Goal: Task Accomplishment & Management: Complete application form

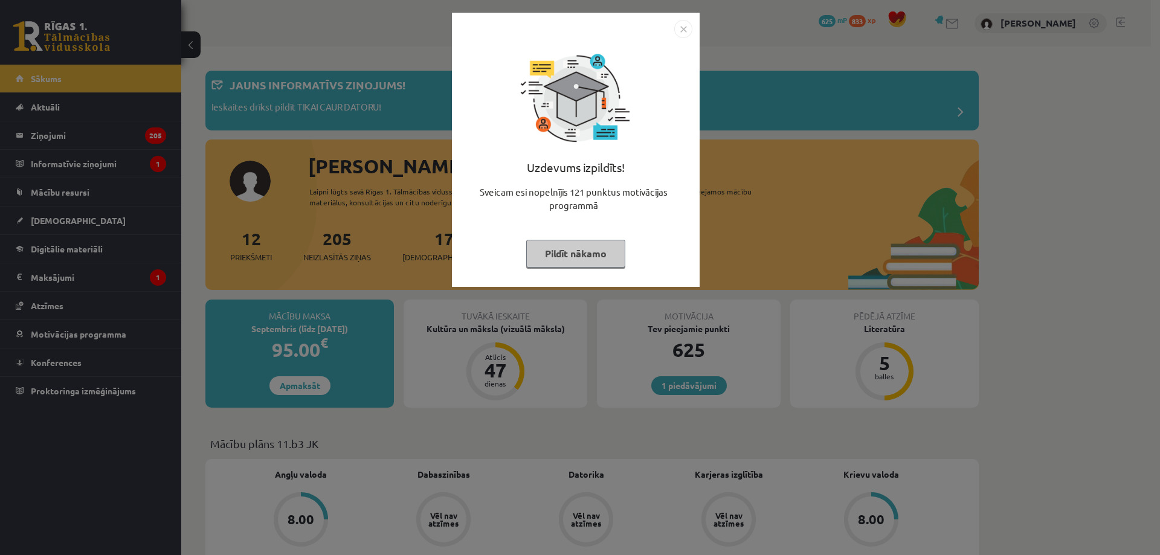
click at [683, 28] on img "Close" at bounding box center [683, 29] width 18 height 18
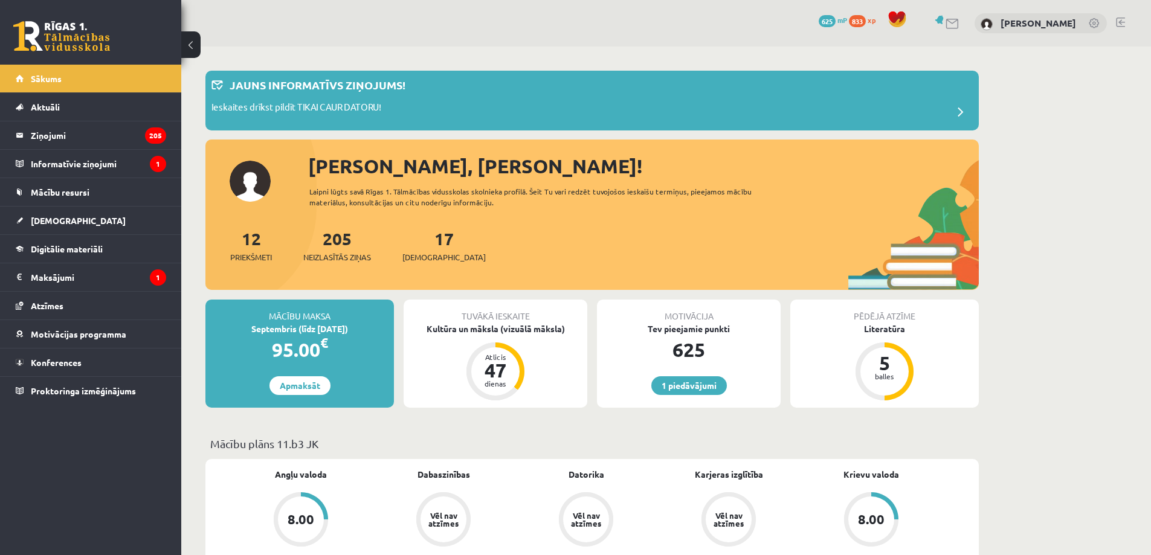
click at [428, 248] on div "17 Ieskaites" at bounding box center [443, 244] width 83 height 37
click at [431, 258] on span "[DEMOGRAPHIC_DATA]" at bounding box center [443, 257] width 83 height 12
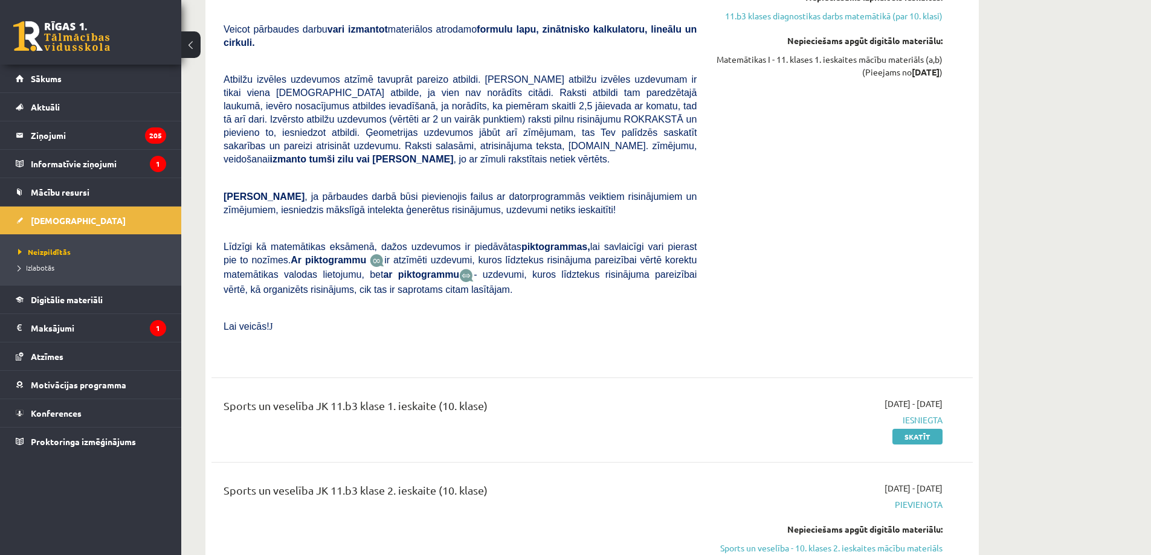
scroll to position [5076, 0]
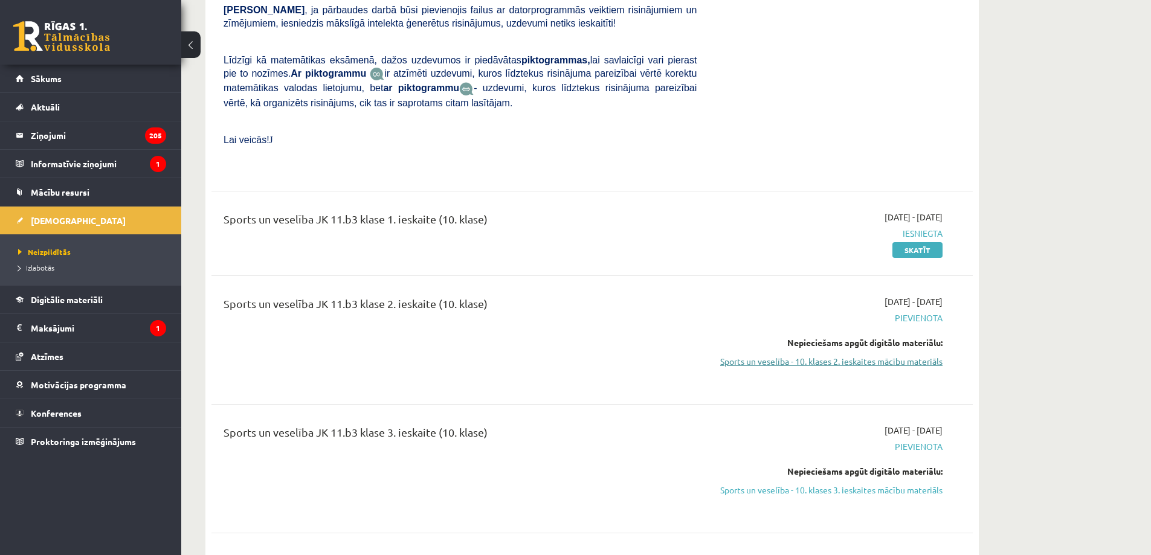
click at [842, 355] on link "Sports un veselība - 10. klases 2. ieskaites mācību materiāls" at bounding box center [829, 361] width 228 height 13
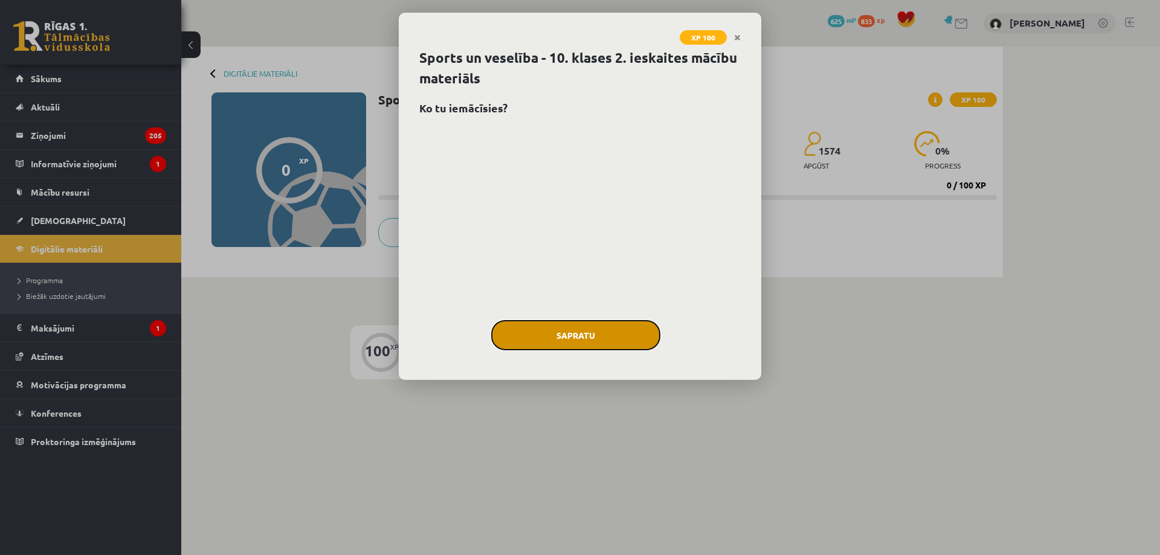
click at [596, 328] on button "Sapratu" at bounding box center [575, 335] width 169 height 30
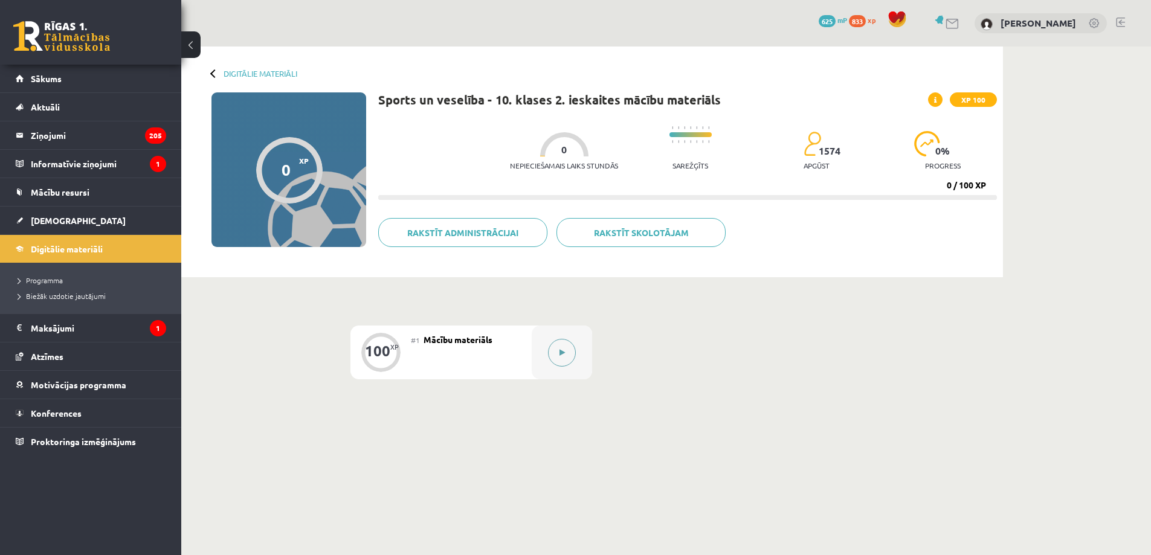
click at [558, 354] on button at bounding box center [562, 353] width 28 height 28
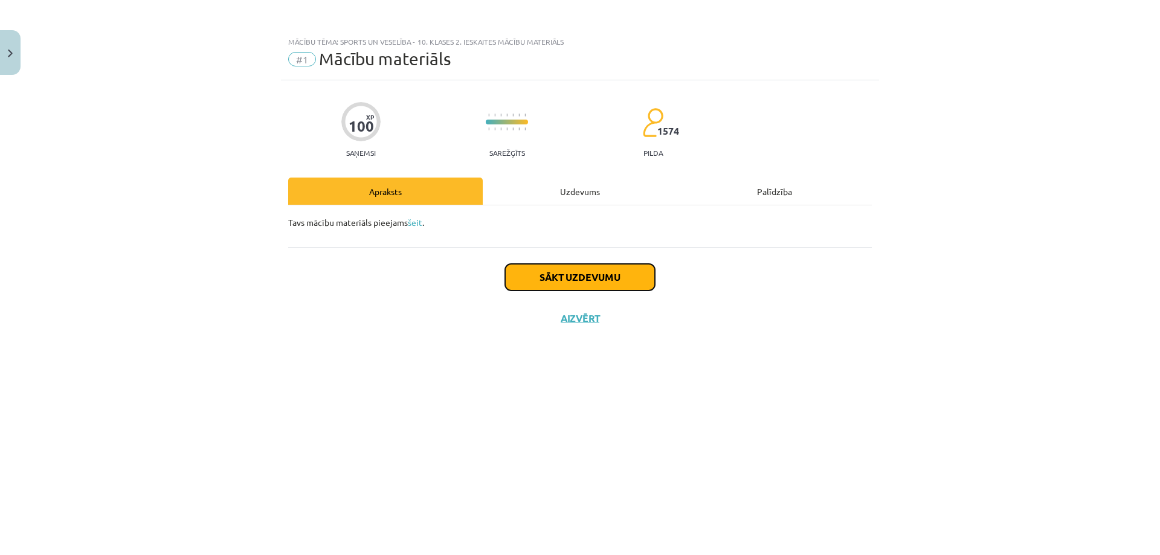
click at [575, 280] on button "Sākt uzdevumu" at bounding box center [580, 277] width 150 height 27
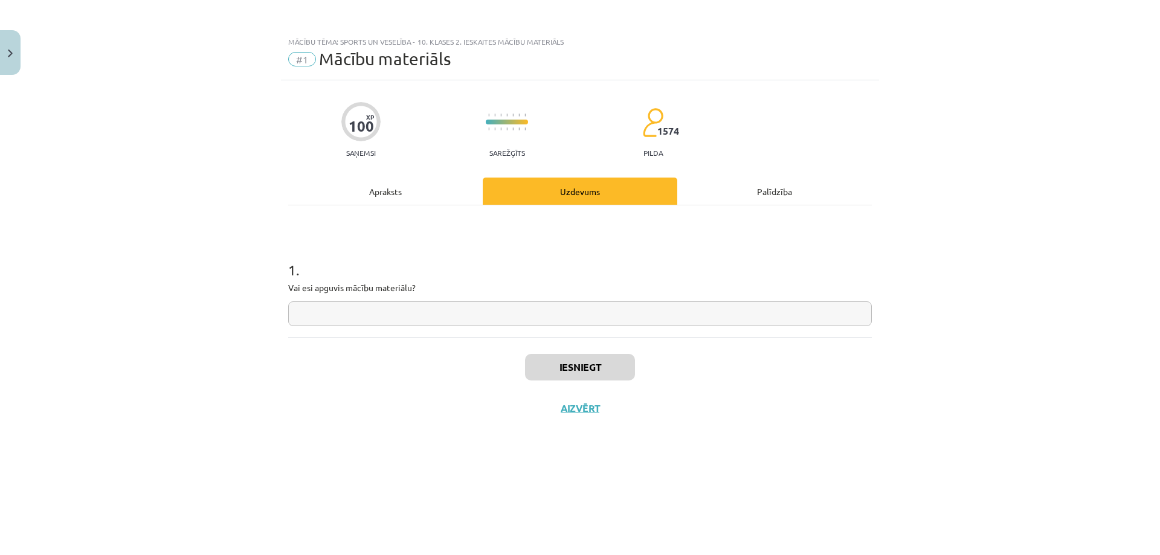
click at [506, 323] on input "text" at bounding box center [580, 314] width 584 height 25
type input "**"
click at [578, 364] on button "Iesniegt" at bounding box center [580, 367] width 110 height 27
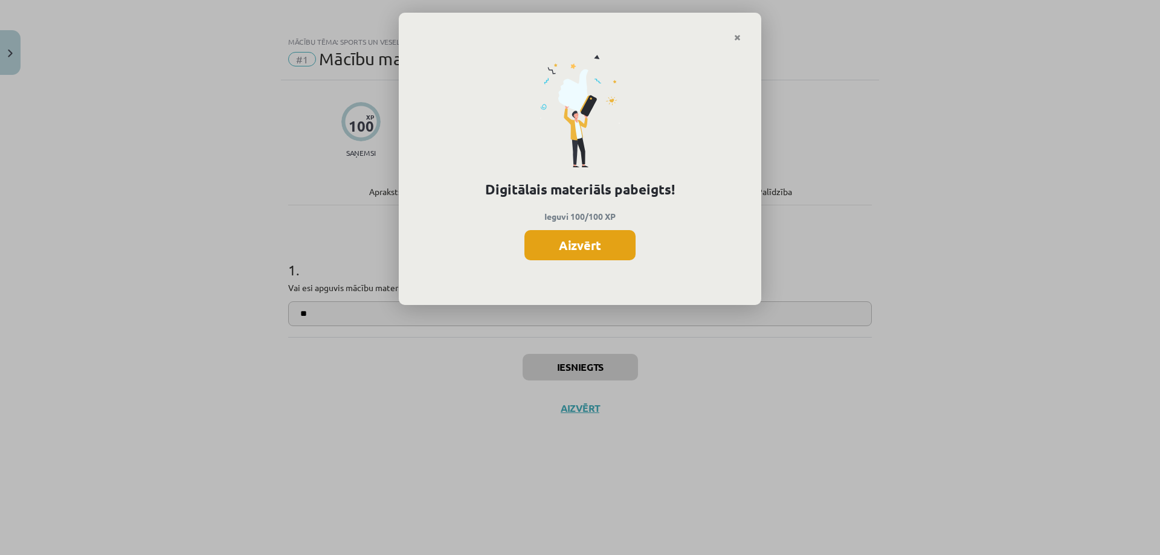
click at [610, 251] on button "Aizvērt" at bounding box center [579, 245] width 111 height 30
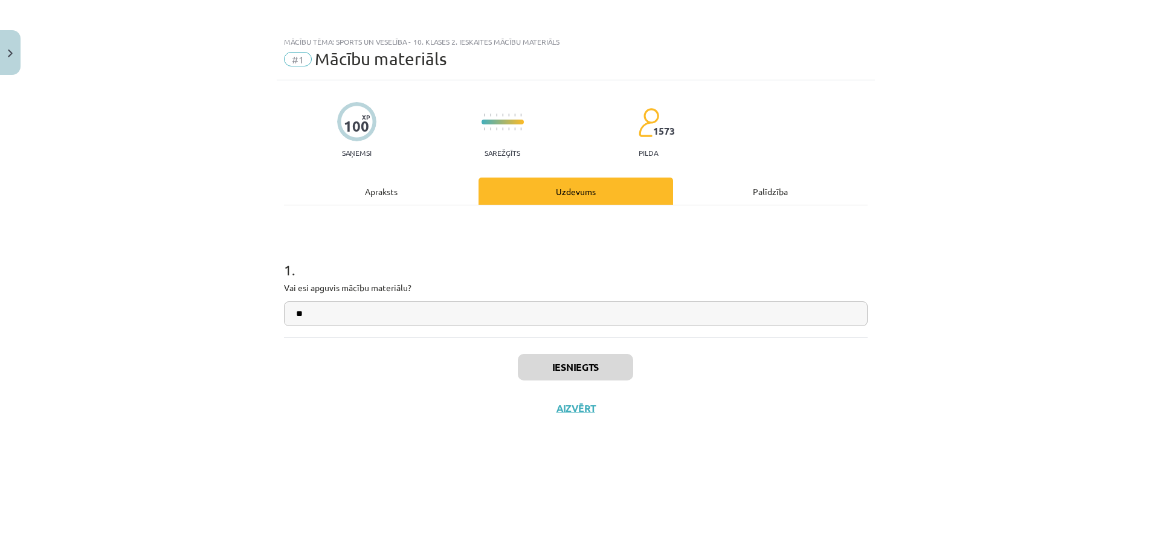
click at [578, 391] on div "Iesniegts Aizvērt" at bounding box center [576, 379] width 584 height 85
click at [573, 408] on button "Aizvērt" at bounding box center [576, 408] width 46 height 12
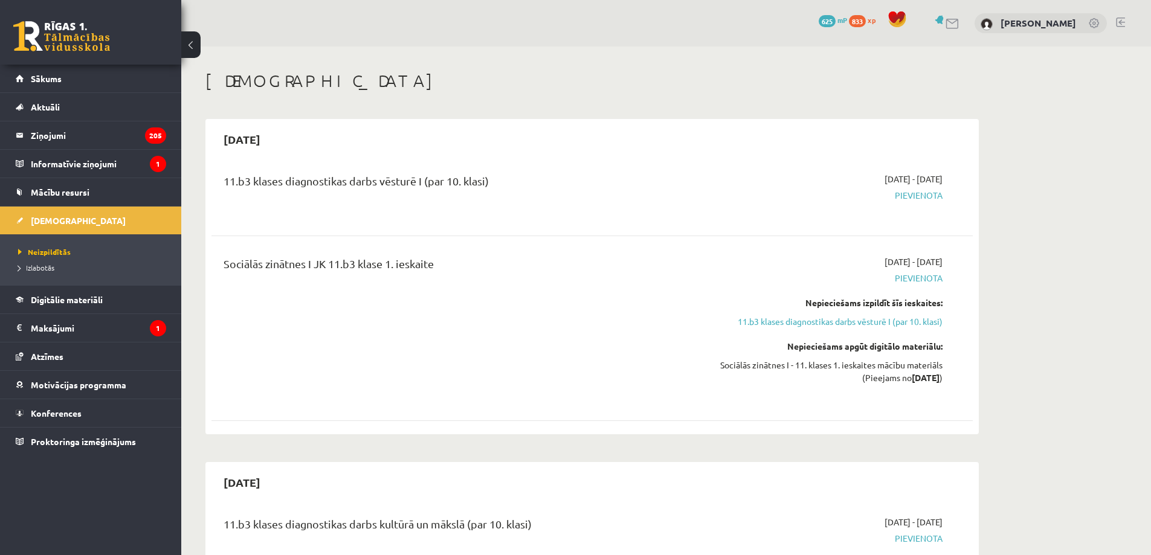
scroll to position [5076, 0]
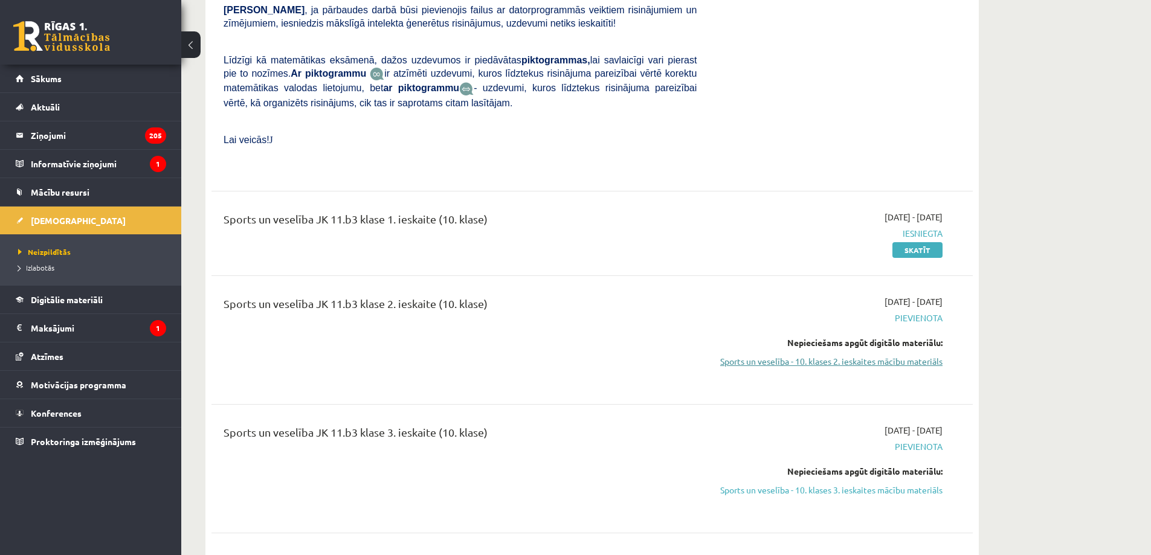
click at [786, 355] on link "Sports un veselība - 10. klases 2. ieskaites mācību materiāls" at bounding box center [829, 361] width 228 height 13
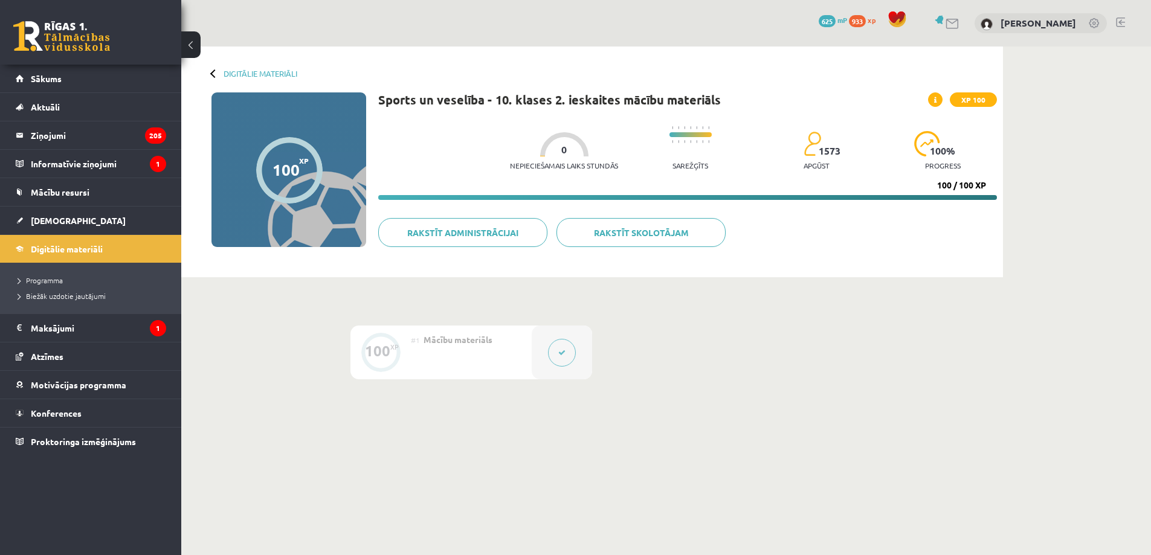
click at [535, 357] on div at bounding box center [562, 353] width 60 height 54
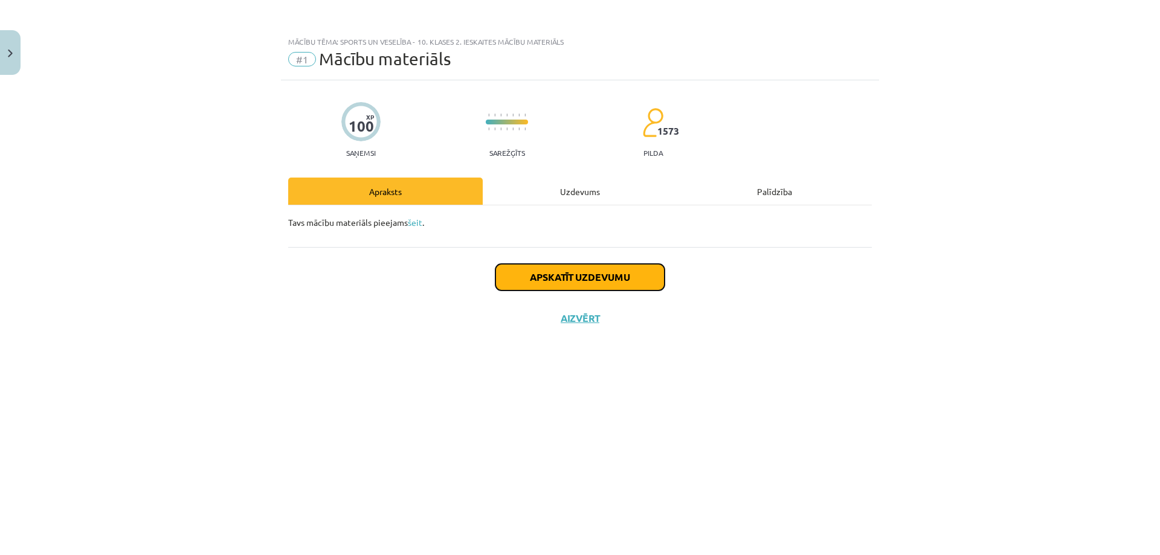
click at [552, 274] on button "Apskatīt uzdevumu" at bounding box center [579, 277] width 169 height 27
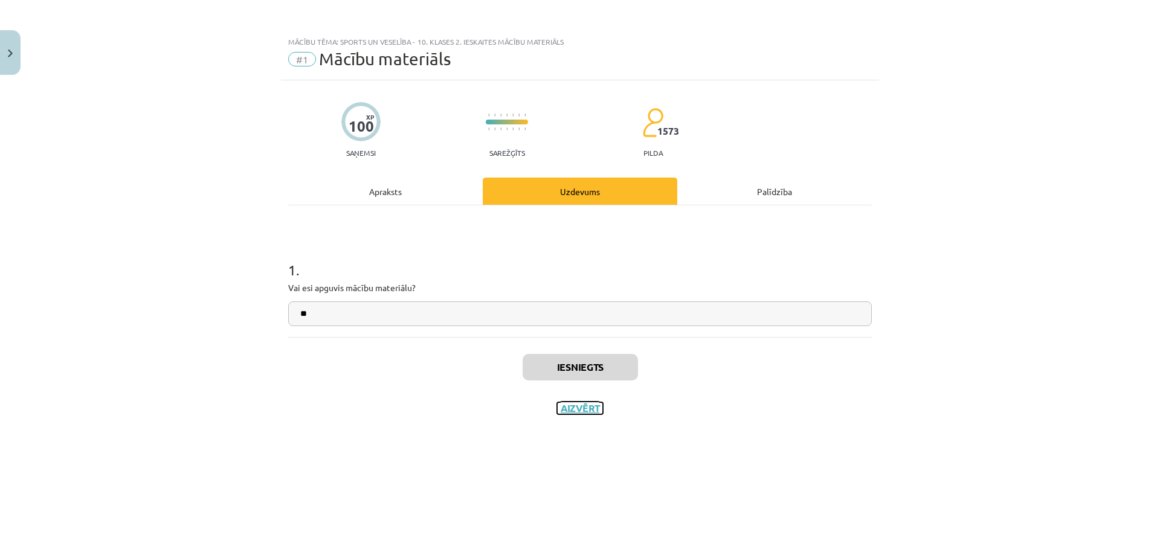
click at [576, 409] on button "Aizvērt" at bounding box center [580, 408] width 46 height 12
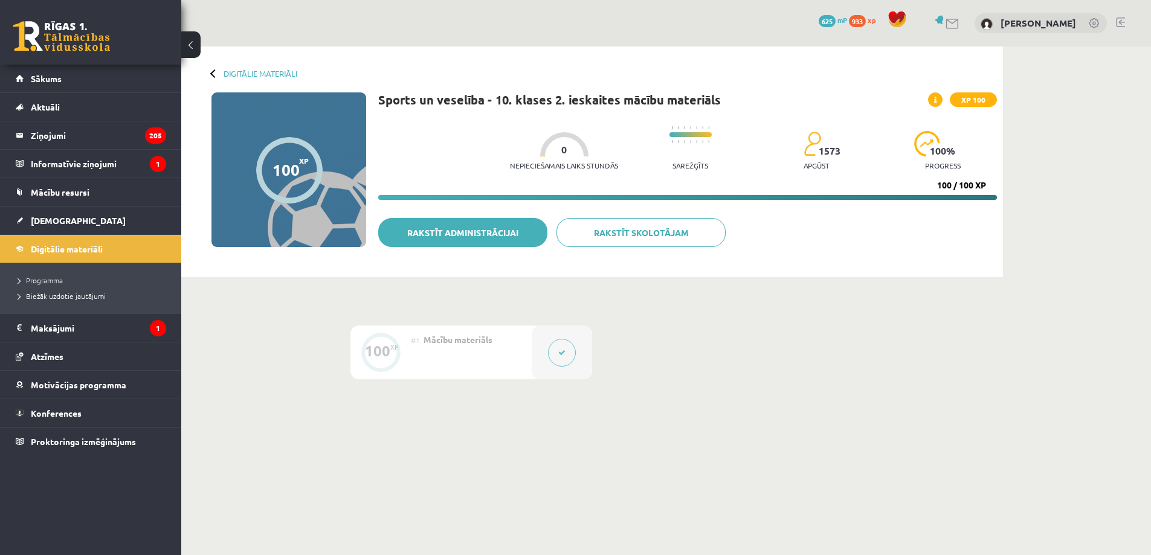
click at [497, 240] on link "Rakstīt administrācijai" at bounding box center [462, 232] width 169 height 29
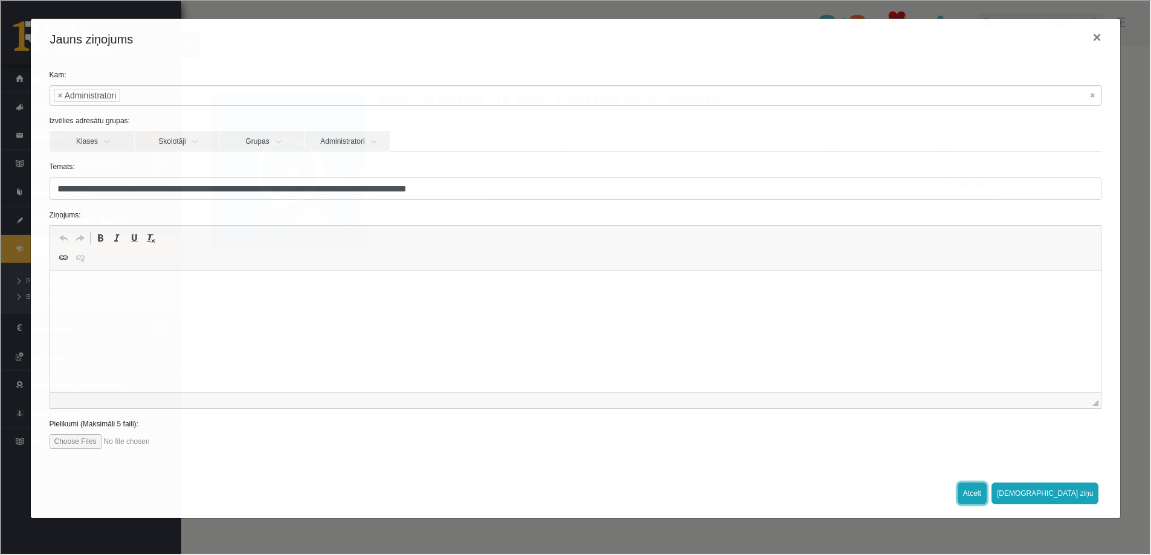
click at [986, 489] on button "Atcelt" at bounding box center [971, 493] width 29 height 22
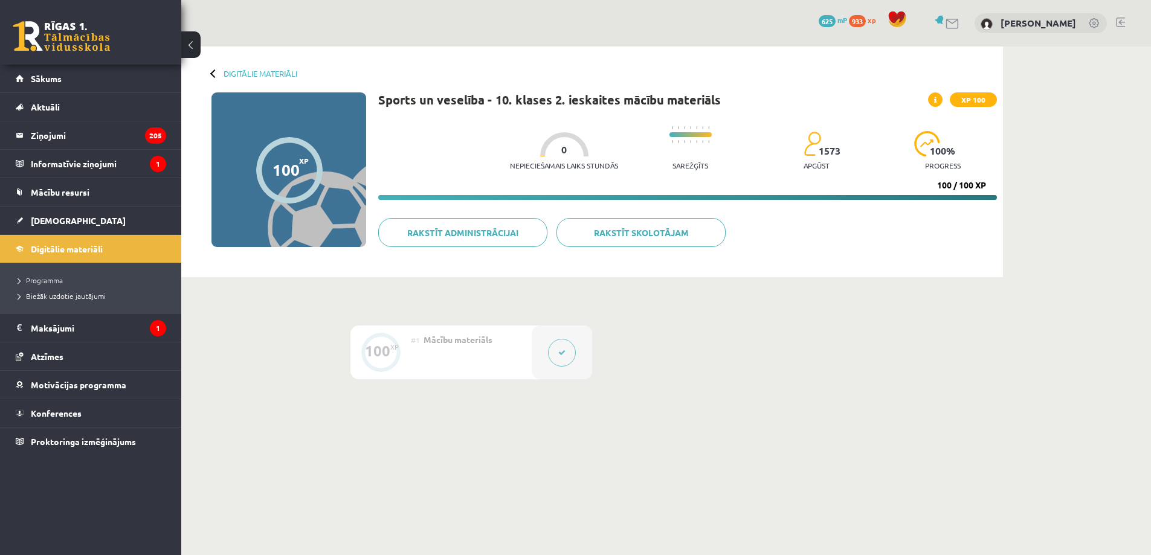
click at [589, 372] on div at bounding box center [562, 353] width 60 height 54
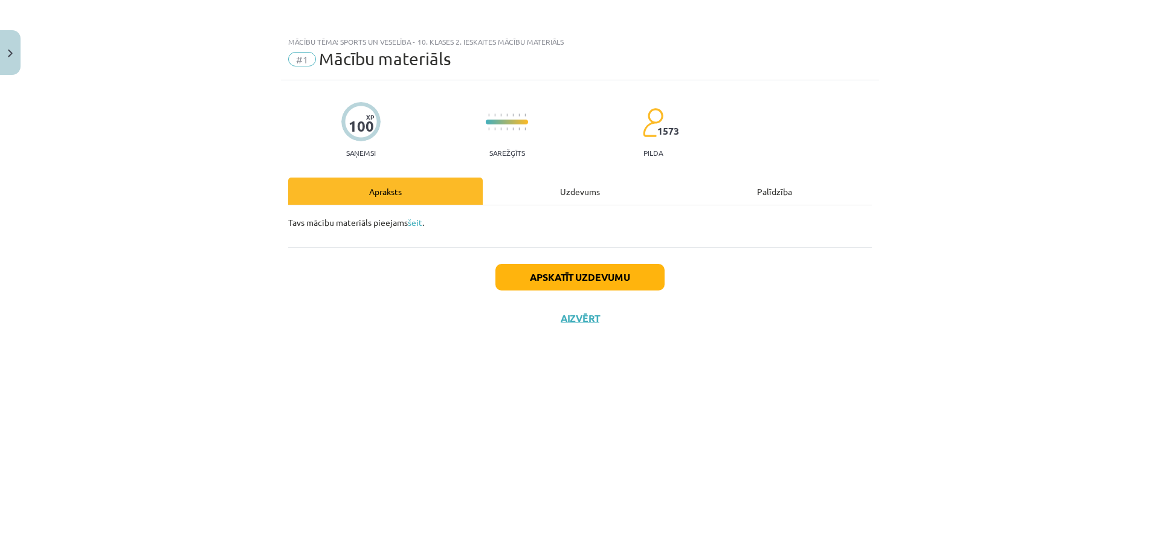
click at [559, 190] on div "Uzdevums" at bounding box center [580, 191] width 195 height 27
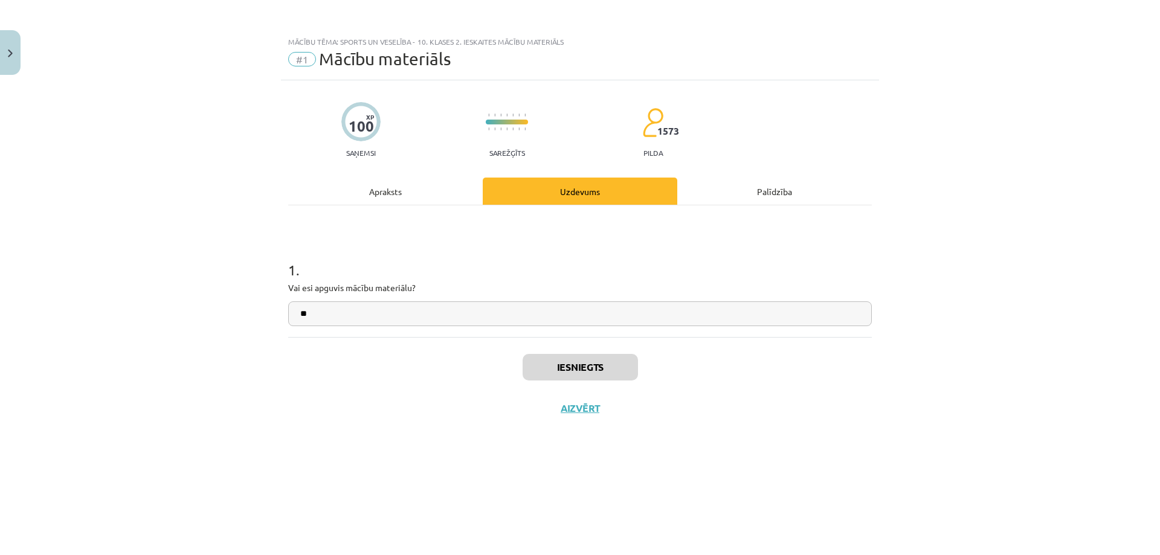
click at [476, 201] on div "Apraksts" at bounding box center [385, 191] width 195 height 27
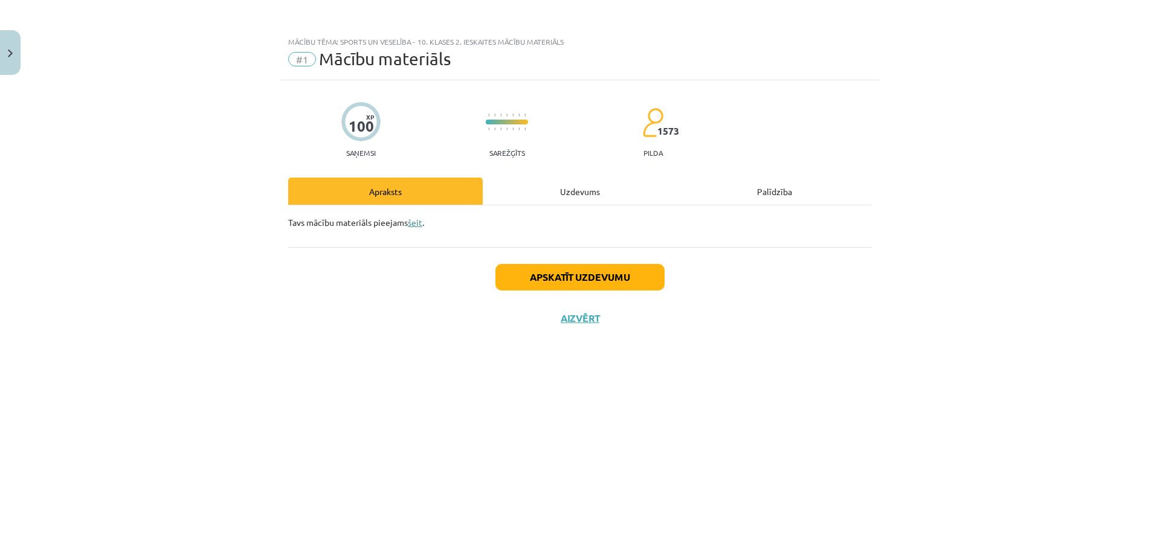
click at [416, 222] on link "šeit" at bounding box center [415, 222] width 15 height 11
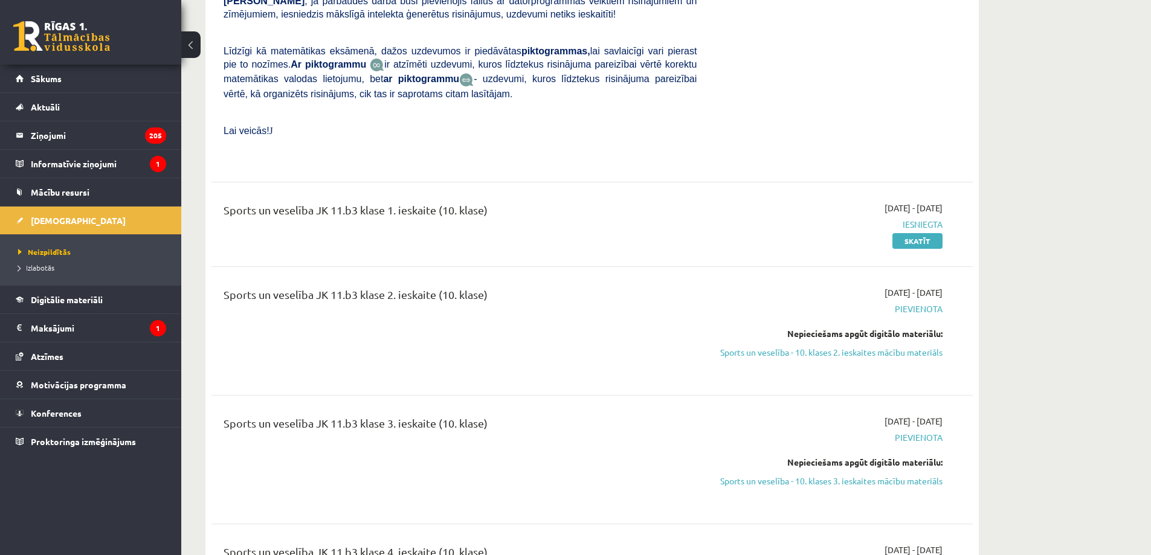
scroll to position [5076, 0]
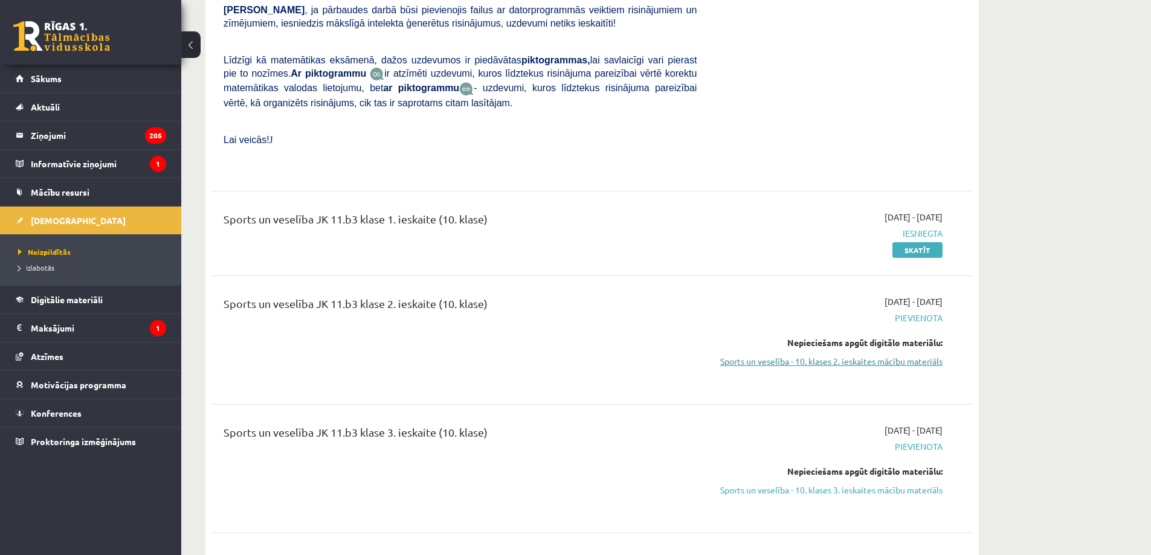
click at [842, 355] on link "Sports un veselība - 10. klases 2. ieskaites mācību materiāls" at bounding box center [829, 361] width 228 height 13
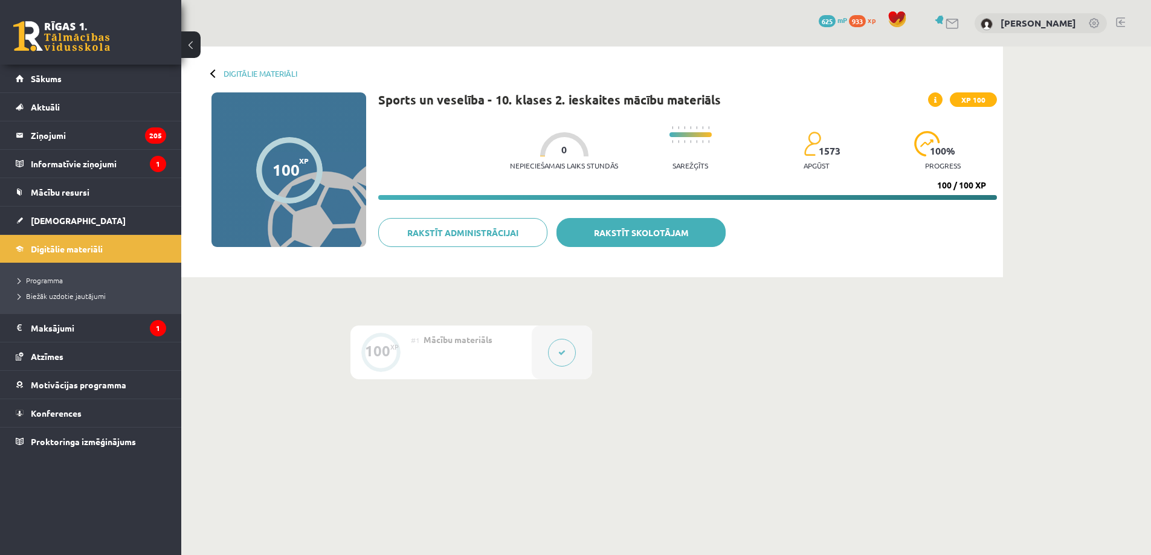
click at [616, 240] on link "Rakstīt skolotājam" at bounding box center [641, 232] width 169 height 29
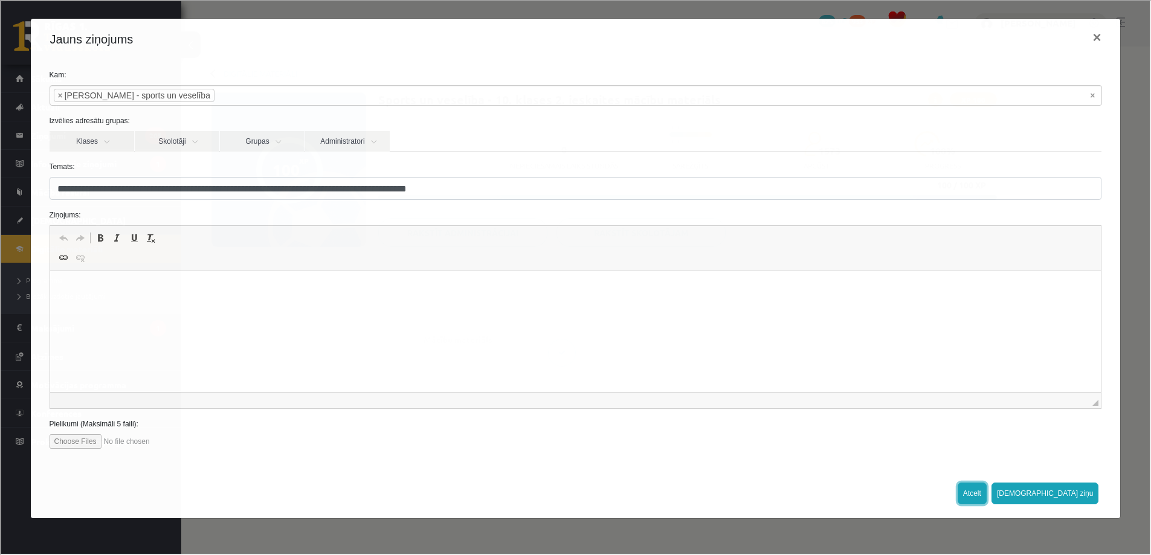
click at [986, 495] on button "Atcelt" at bounding box center [971, 493] width 29 height 22
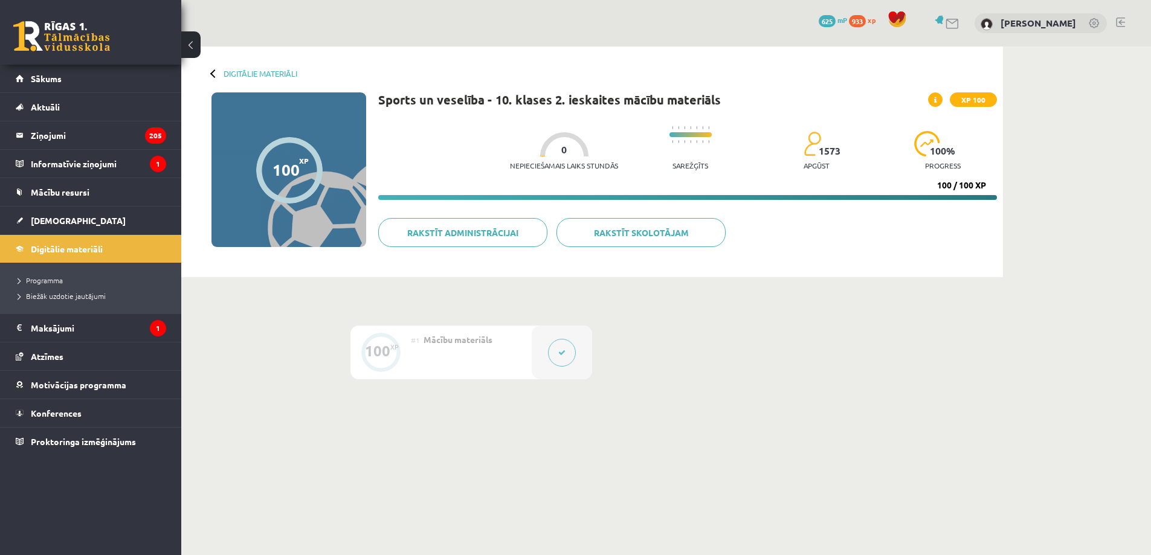
click at [39, 25] on link at bounding box center [61, 36] width 97 height 30
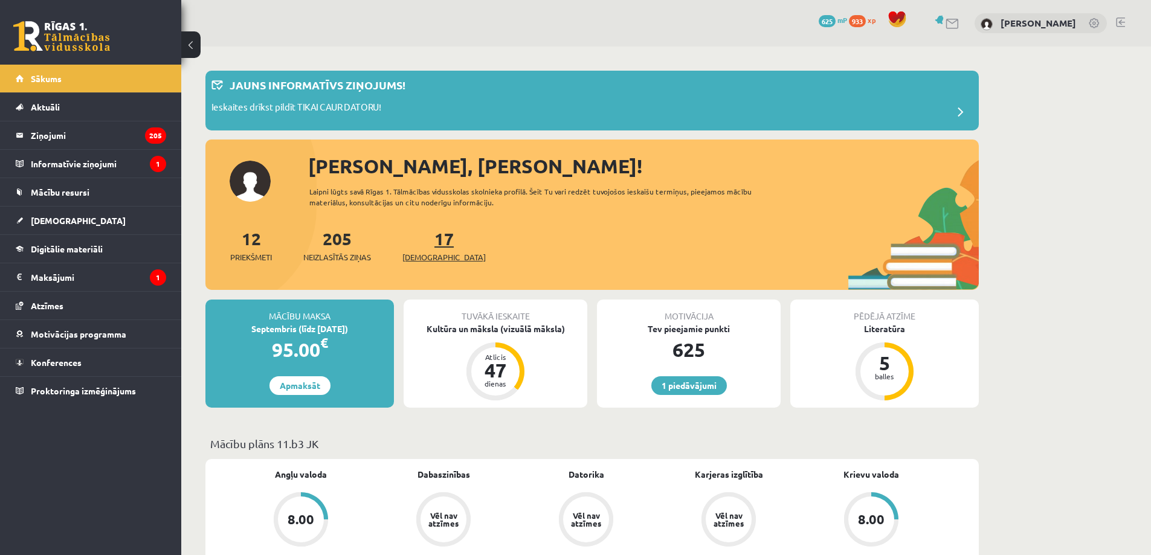
click at [427, 254] on span "[DEMOGRAPHIC_DATA]" at bounding box center [443, 257] width 83 height 12
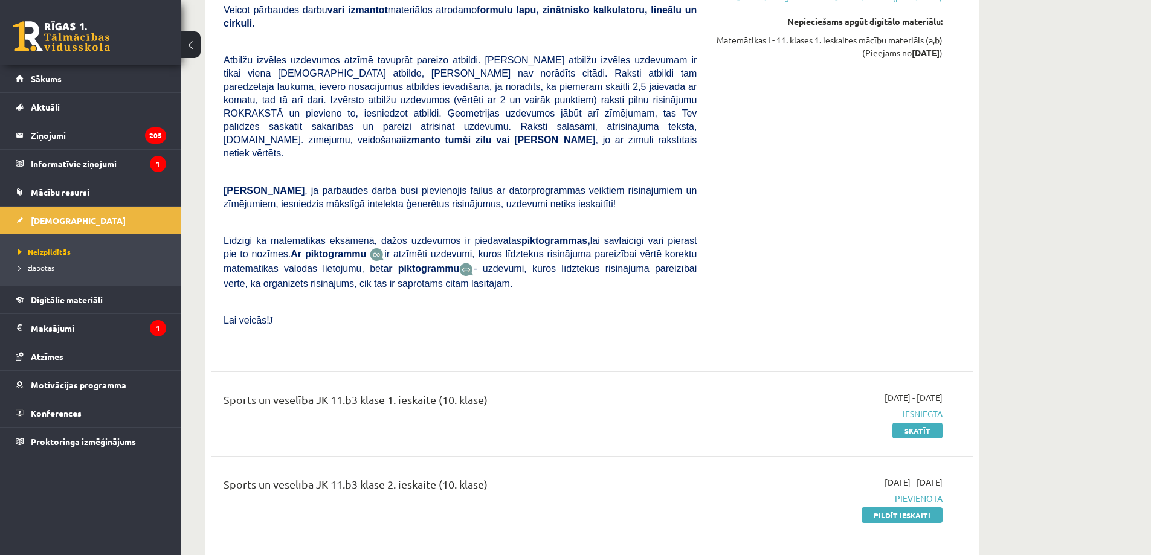
scroll to position [5076, 0]
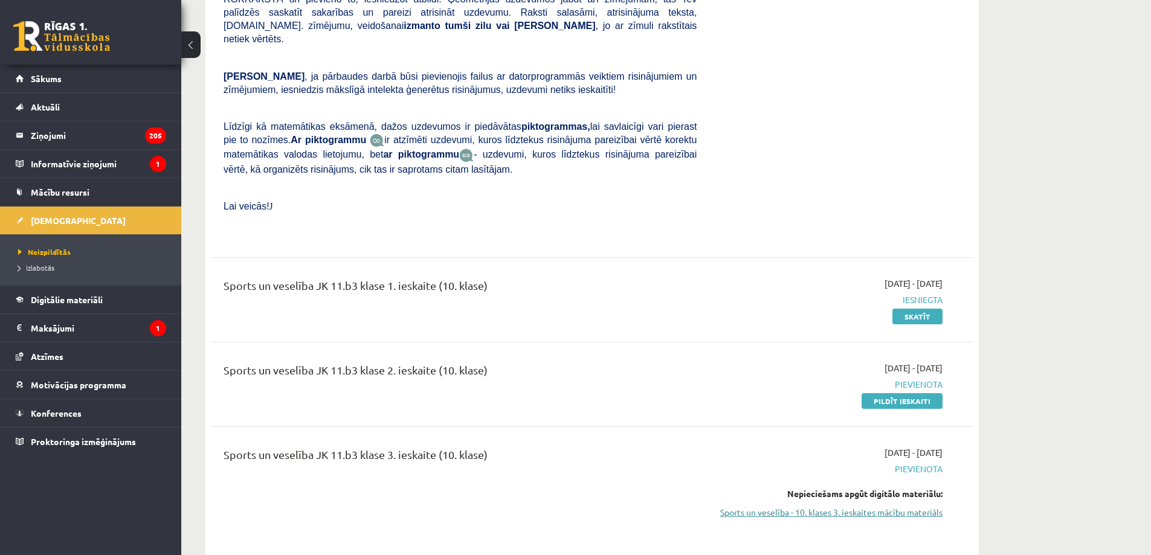
click at [914, 506] on link "Sports un veselība - 10. klases 3. ieskaites mācību materiāls" at bounding box center [829, 512] width 228 height 13
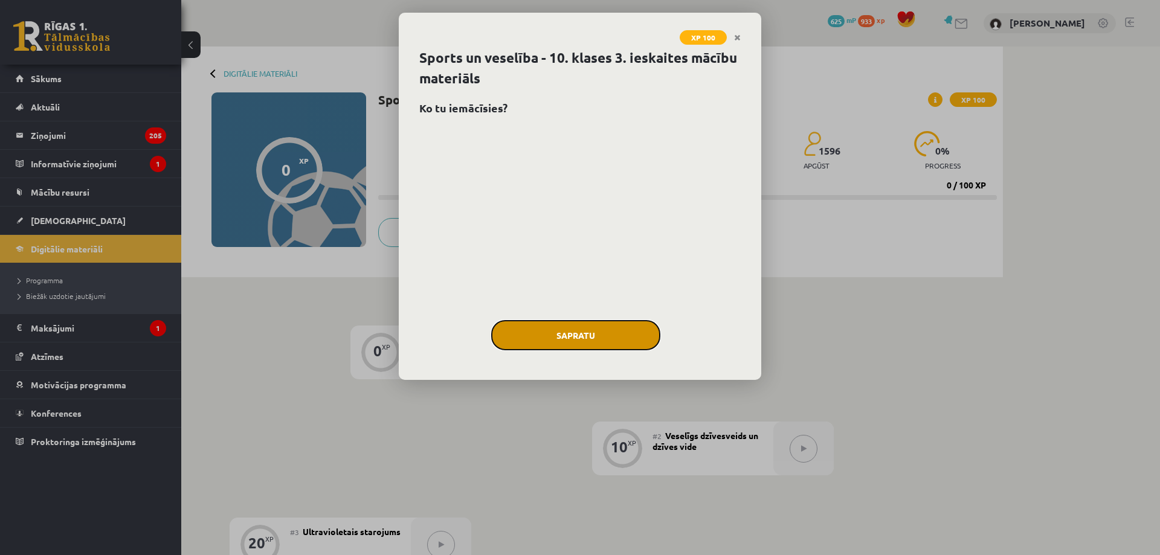
click at [566, 333] on button "Sapratu" at bounding box center [575, 335] width 169 height 30
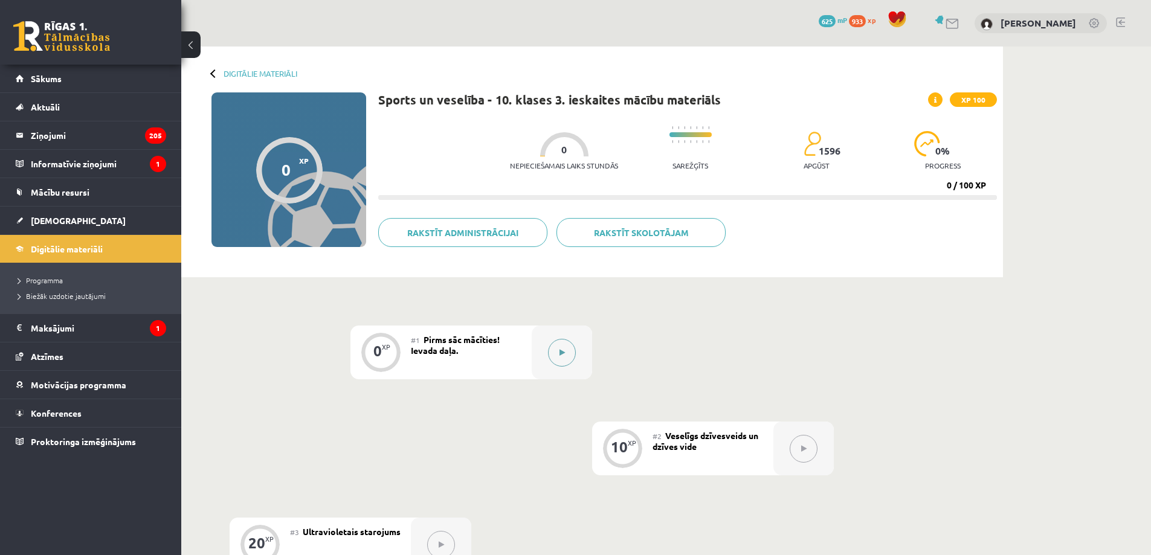
click at [569, 357] on button at bounding box center [562, 353] width 28 height 28
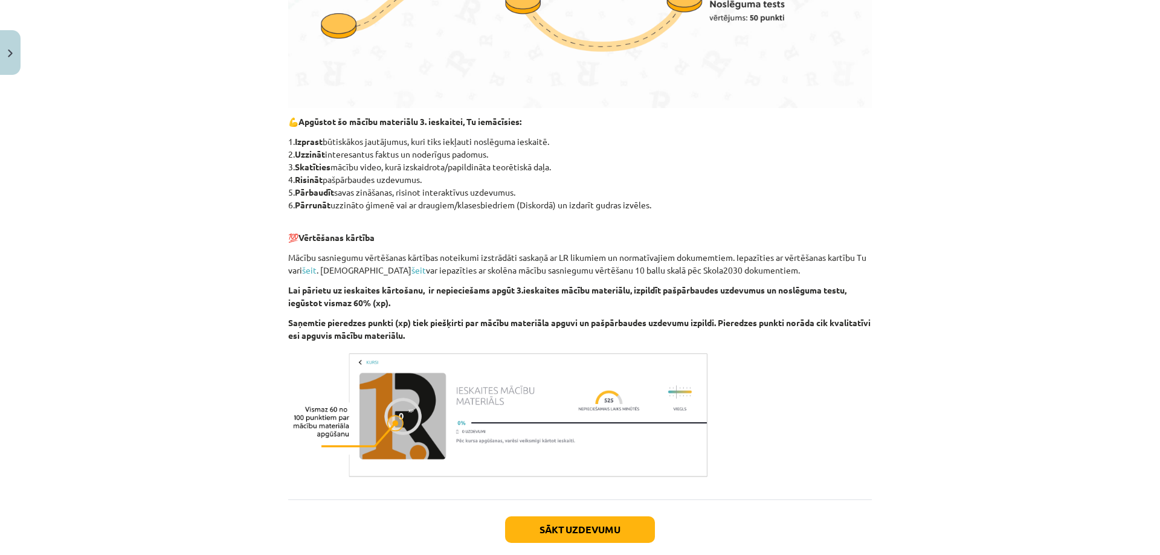
scroll to position [630, 0]
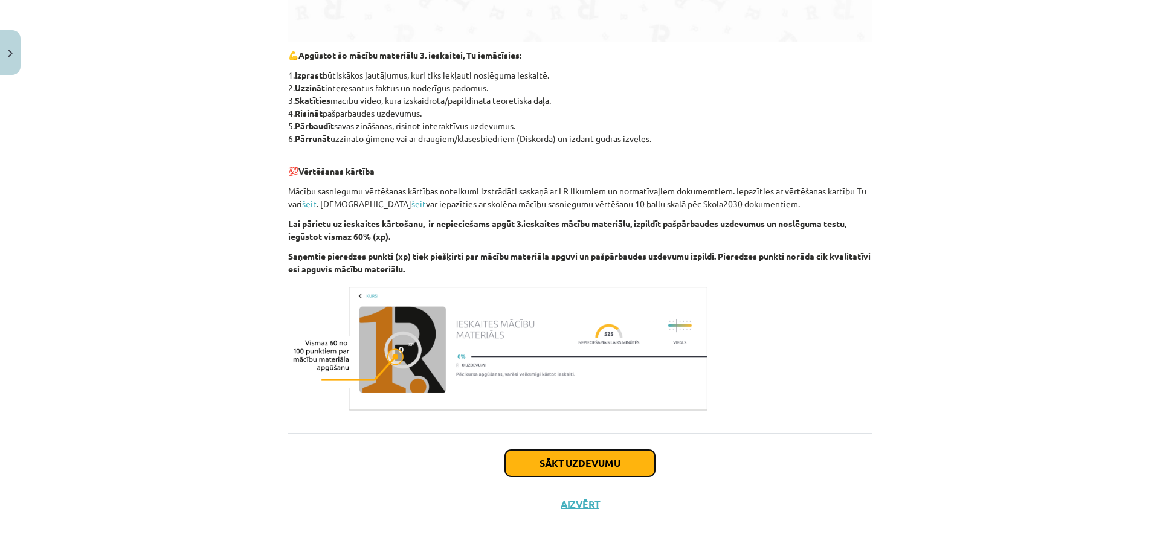
click at [535, 457] on button "Sākt uzdevumu" at bounding box center [580, 463] width 150 height 27
